Goal: Task Accomplishment & Management: Use online tool/utility

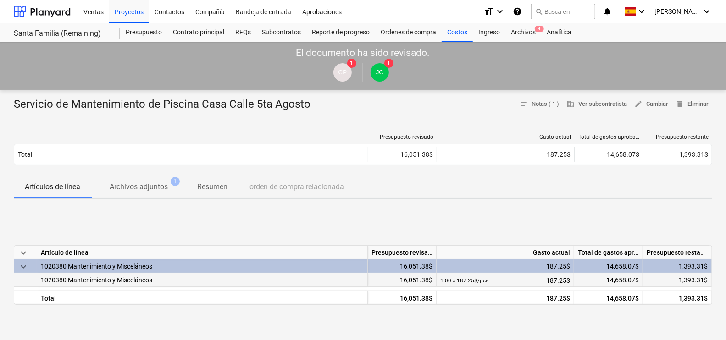
click at [562, 276] on div "1.00 × 187.25$ / pcs 187.25$" at bounding box center [505, 280] width 130 height 14
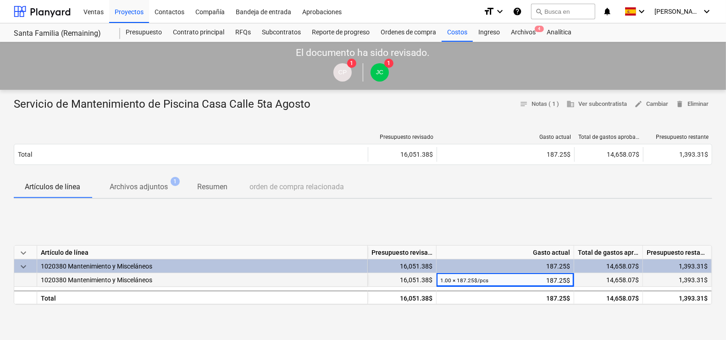
click at [138, 282] on span "1020380 Mantenimiento y Misceláneos" at bounding box center [96, 279] width 111 height 7
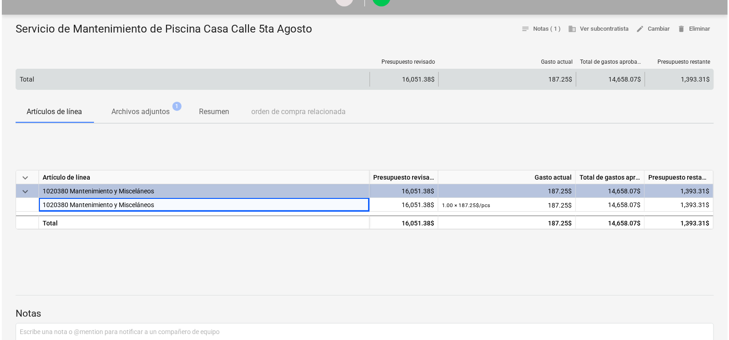
scroll to position [57, 0]
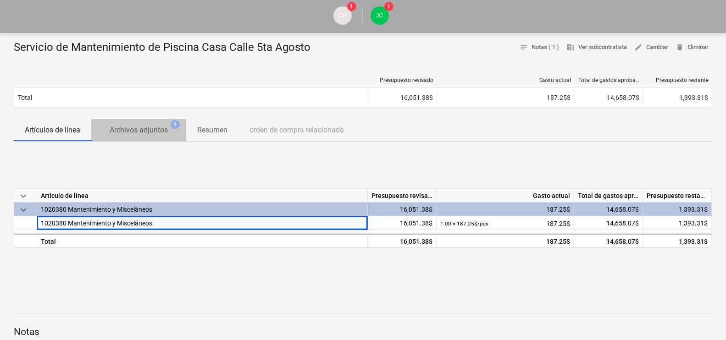
click at [147, 128] on p "Archivos adjuntos" at bounding box center [139, 130] width 58 height 11
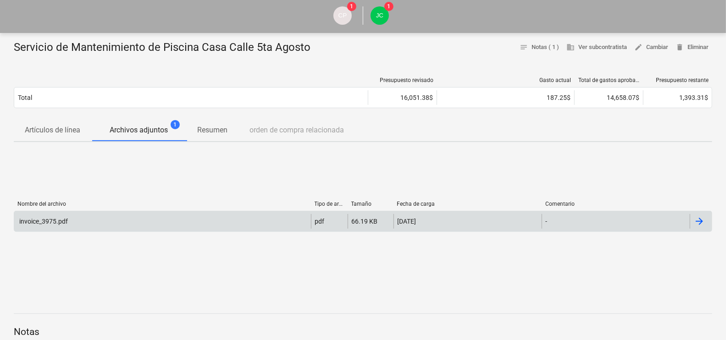
click at [42, 221] on div "invoice_3975.pdf" at bounding box center [43, 221] width 50 height 7
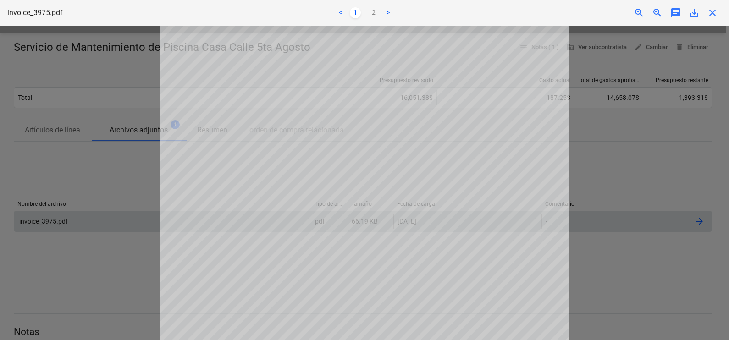
click at [105, 184] on div at bounding box center [364, 183] width 729 height 314
click at [710, 7] on span "close" at bounding box center [712, 12] width 11 height 11
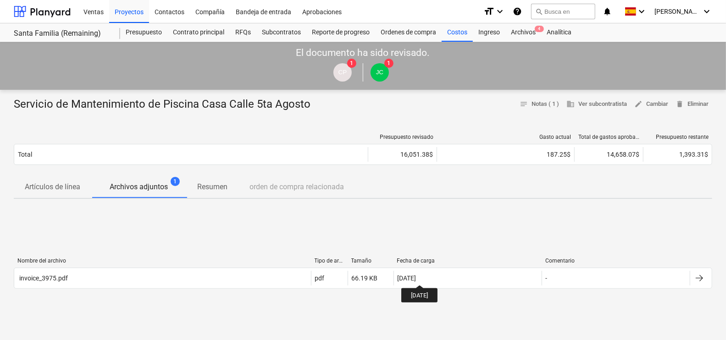
click at [416, 277] on div "[DATE]" at bounding box center [406, 278] width 19 height 7
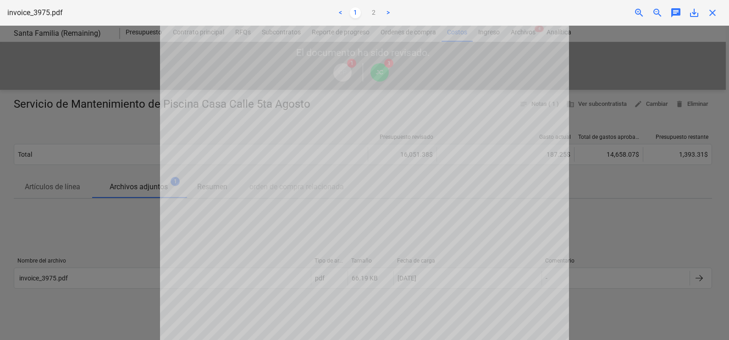
click at [586, 242] on div at bounding box center [364, 183] width 729 height 314
click at [49, 121] on div at bounding box center [364, 183] width 729 height 314
click at [717, 14] on span "close" at bounding box center [712, 12] width 11 height 11
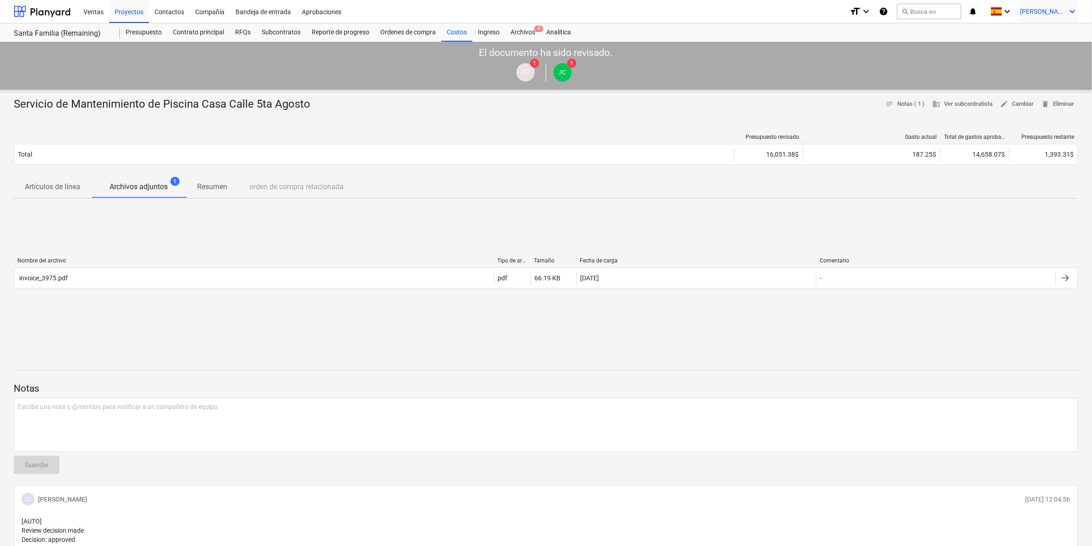
drag, startPoint x: 1085, startPoint y: 6, endPoint x: 1077, endPoint y: 11, distance: 9.4
click at [728, 6] on div "Ventas Proyectos Contactos Compañía Bandeja de entrada Aprobaciones format_size…" at bounding box center [546, 11] width 1092 height 23
click at [728, 11] on icon "keyboard_arrow_down" at bounding box center [1073, 11] width 11 height 11
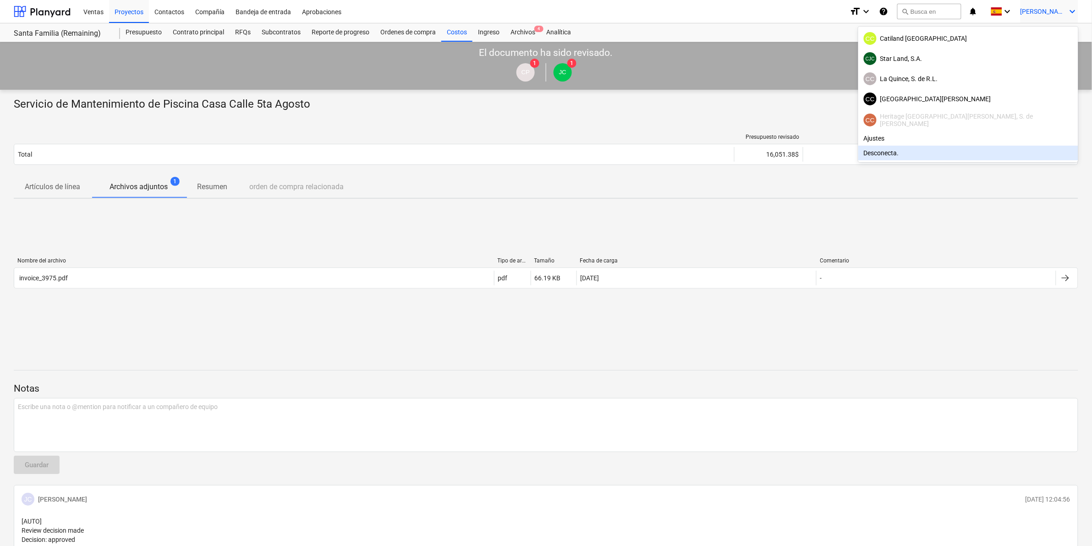
click at [728, 152] on div "Desconecta." at bounding box center [969, 153] width 220 height 15
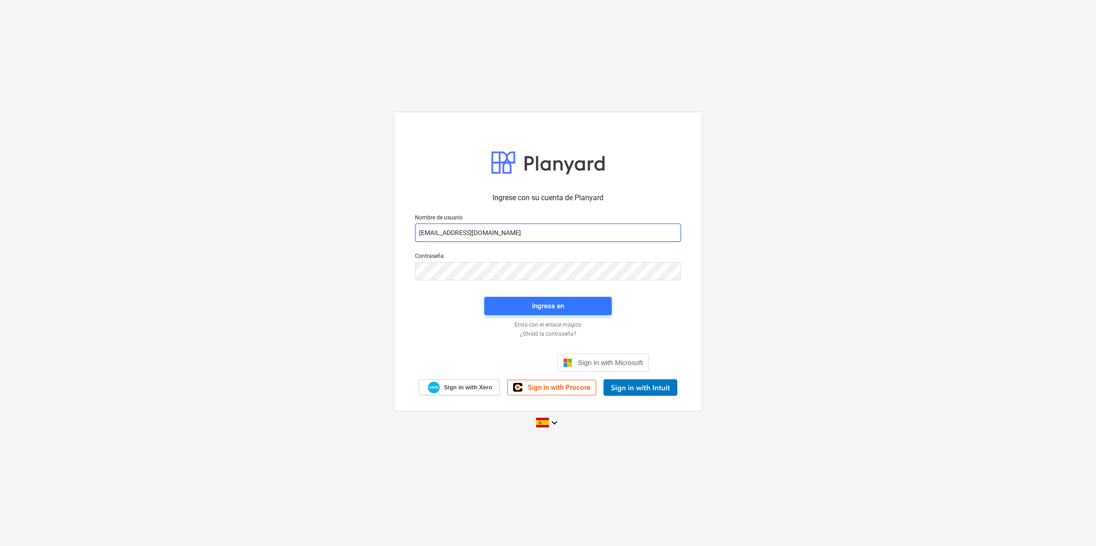
click at [544, 231] on input "[EMAIL_ADDRESS][DOMAIN_NAME]" at bounding box center [548, 233] width 266 height 18
type input "[EMAIL_ADDRESS][DOMAIN_NAME]"
click at [550, 305] on div "Ingresa en" at bounding box center [548, 306] width 32 height 12
